Goal: Transaction & Acquisition: Download file/media

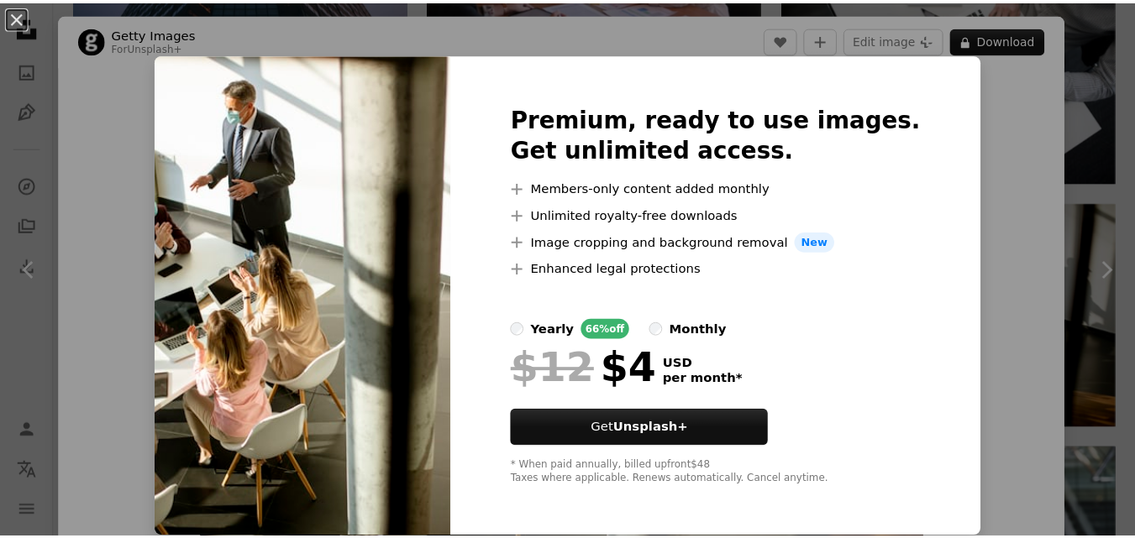
scroll to position [1167, 0]
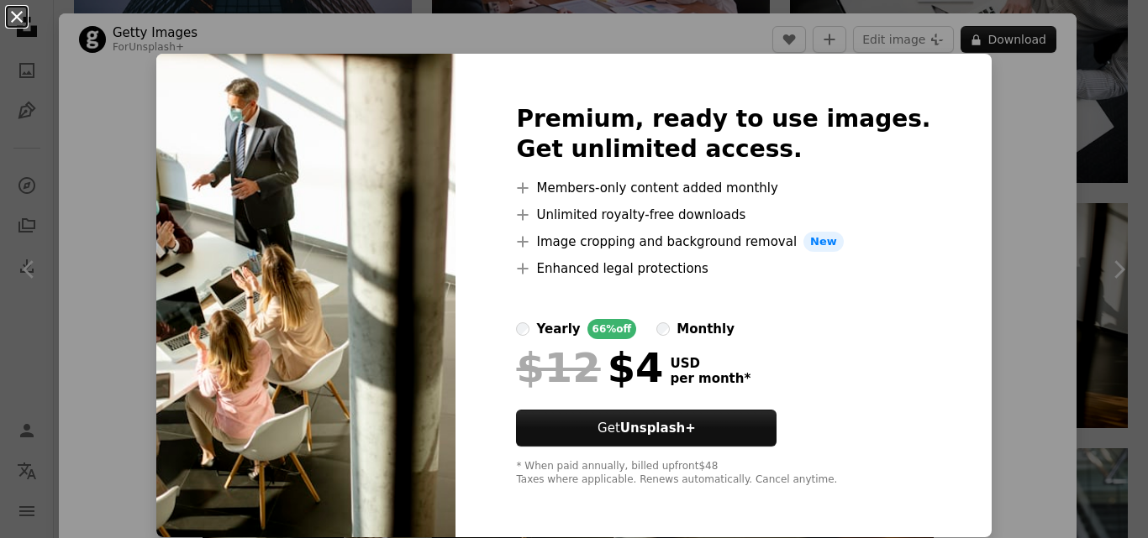
click at [16, 14] on button "An X shape" at bounding box center [17, 17] width 20 height 20
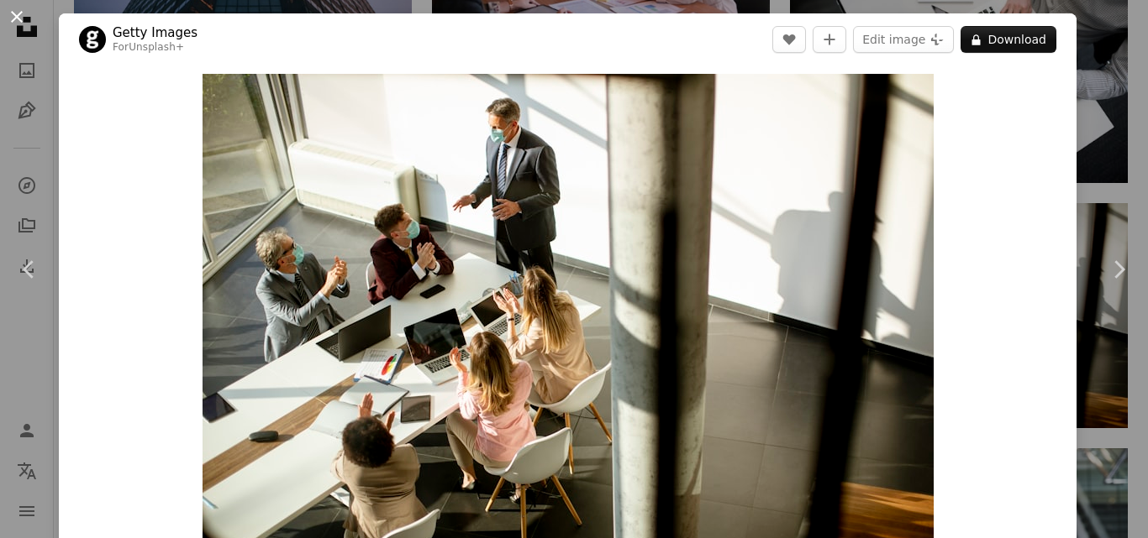
click at [23, 15] on button "An X shape" at bounding box center [17, 17] width 20 height 20
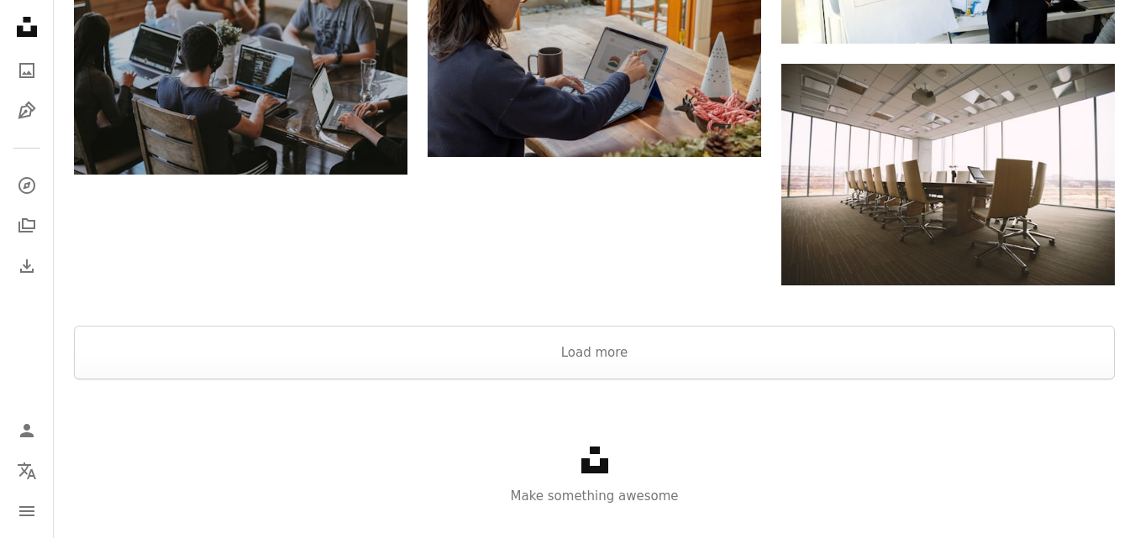
scroll to position [2055, 0]
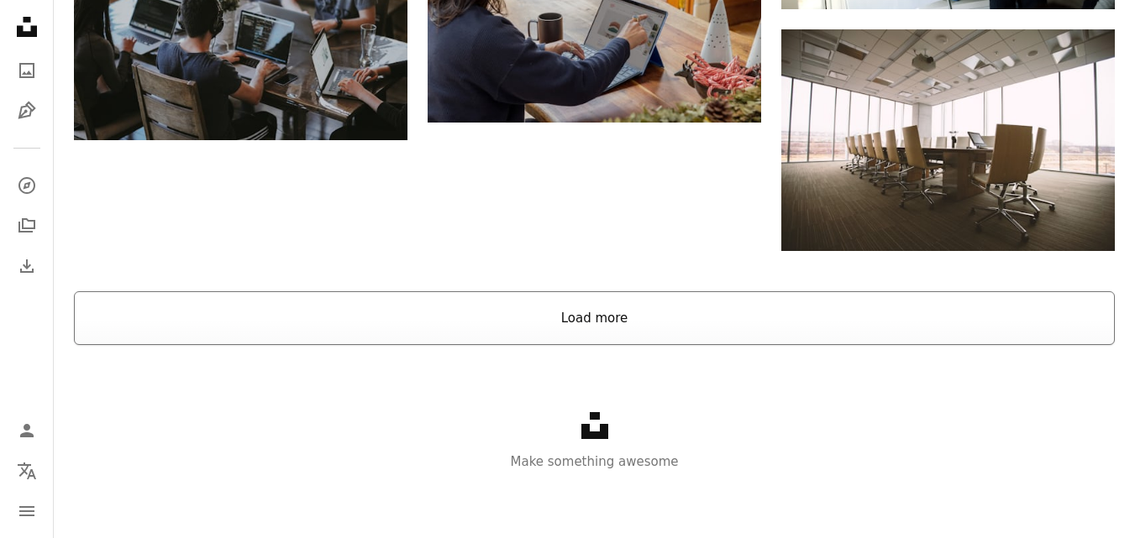
click at [578, 334] on button "Load more" at bounding box center [594, 319] width 1041 height 54
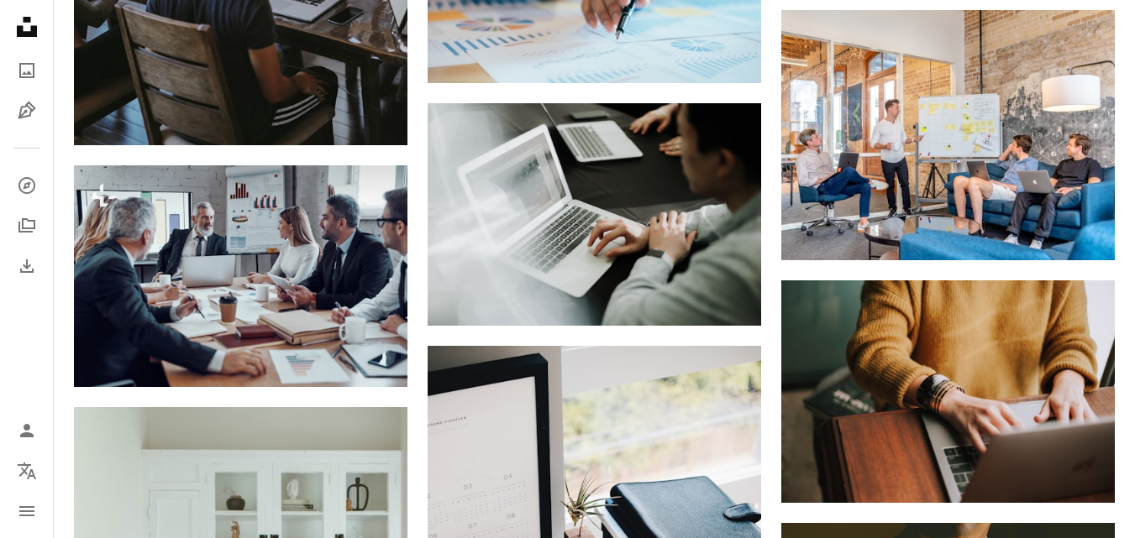
scroll to position [15757, 0]
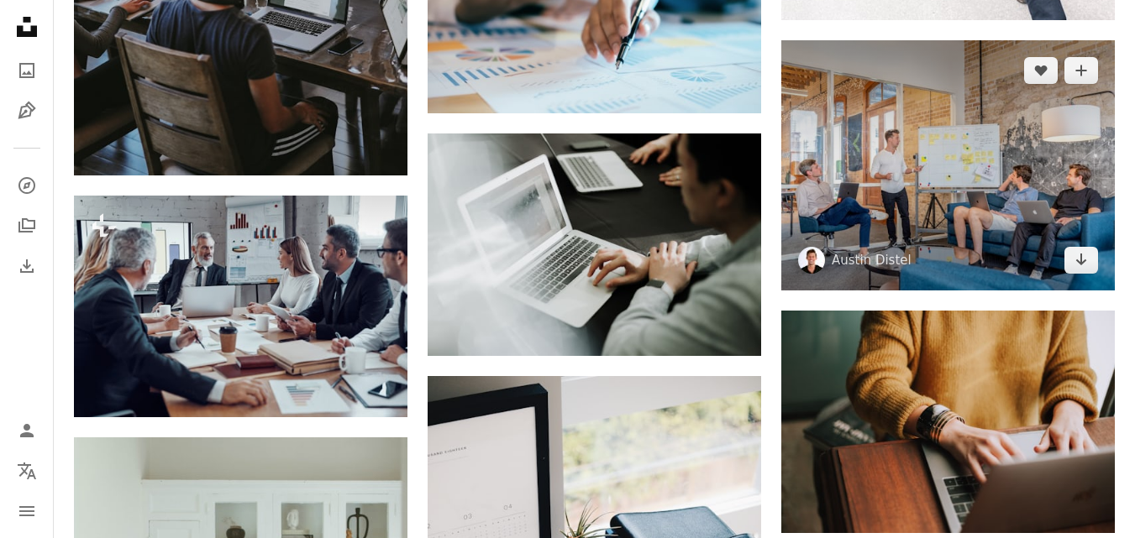
click at [887, 191] on img at bounding box center [948, 165] width 334 height 250
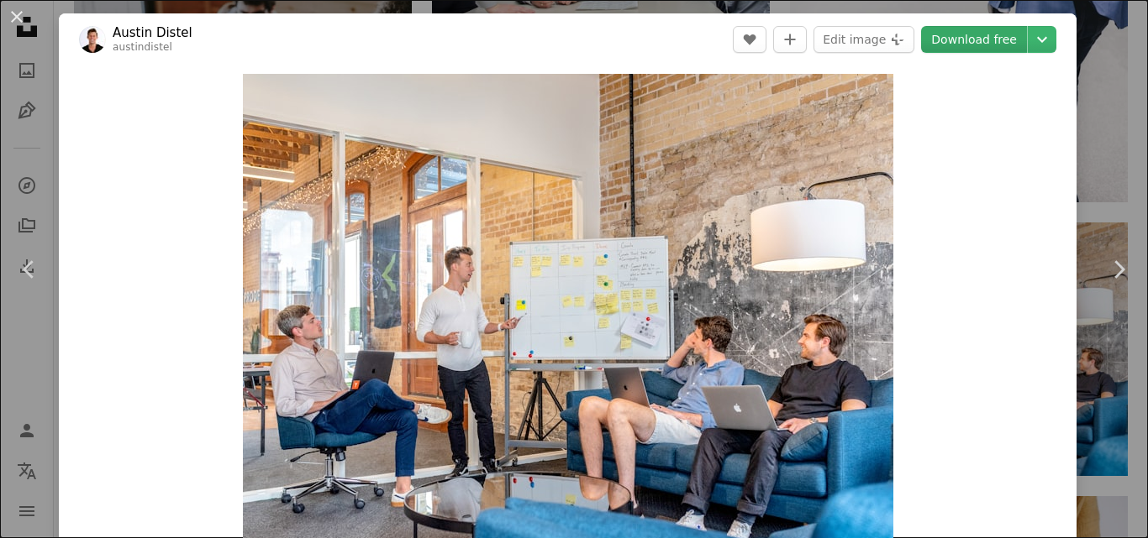
click at [976, 43] on link "Download free" at bounding box center [974, 39] width 106 height 27
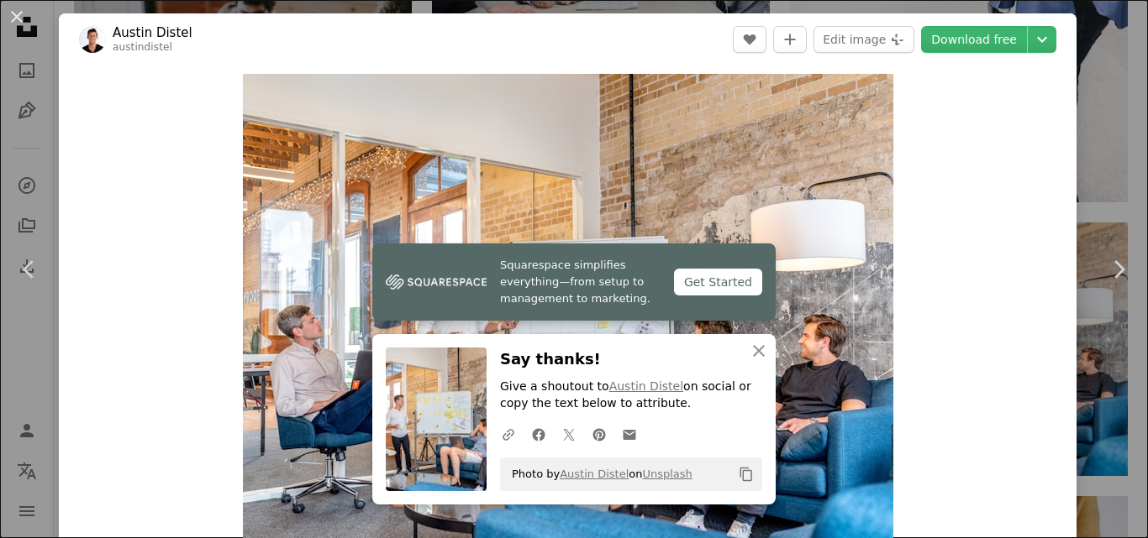
drag, startPoint x: 18, startPoint y: 27, endPoint x: 486, endPoint y: 178, distance: 492.6
click at [18, 26] on button "An X shape" at bounding box center [17, 17] width 20 height 20
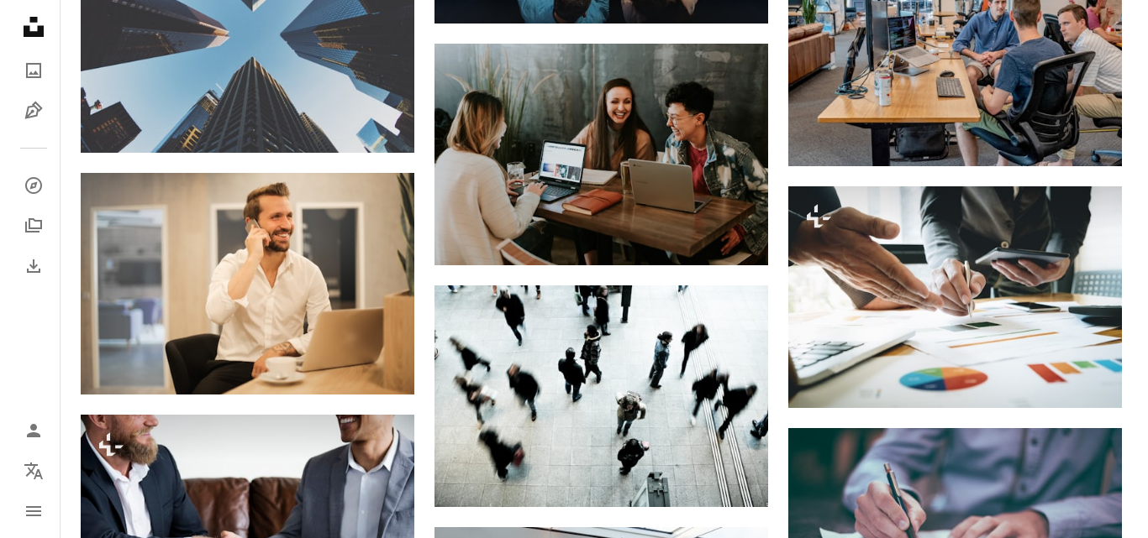
scroll to position [6300, 0]
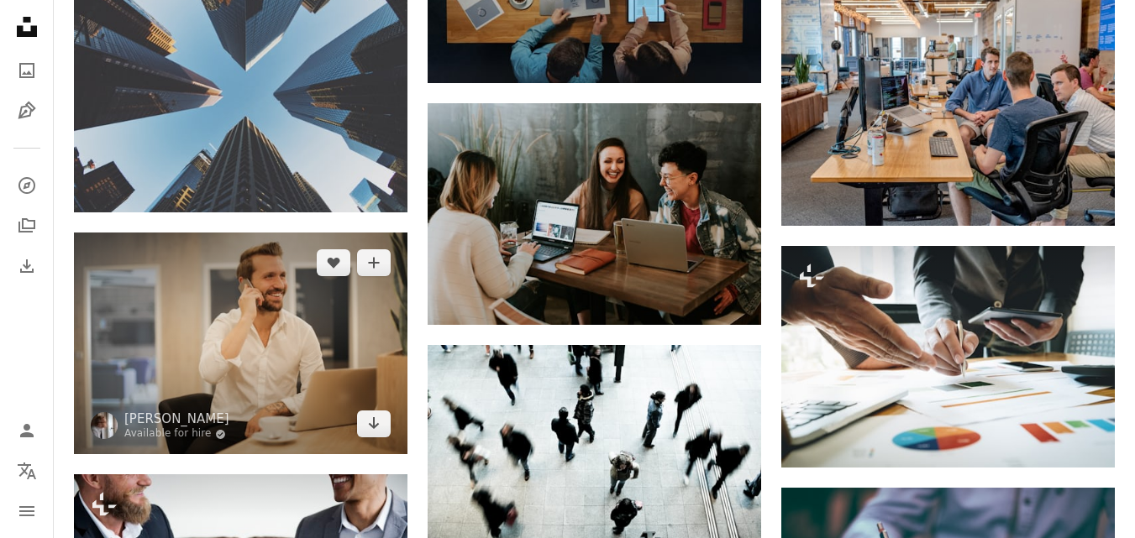
click at [226, 358] on img at bounding box center [241, 344] width 334 height 222
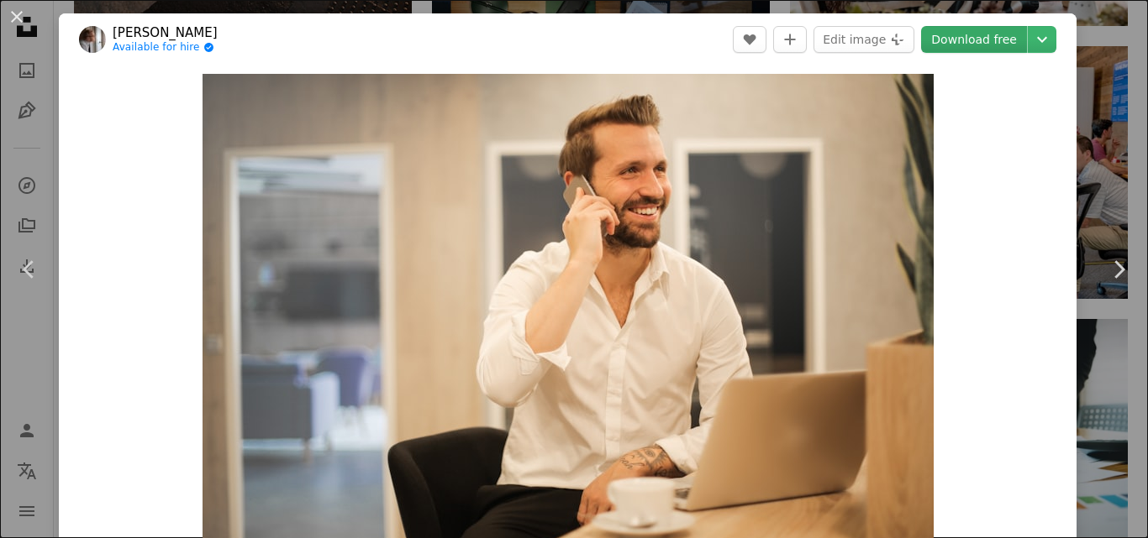
click at [943, 48] on link "Download free" at bounding box center [974, 39] width 106 height 27
